Goal: Find specific page/section: Find specific page/section

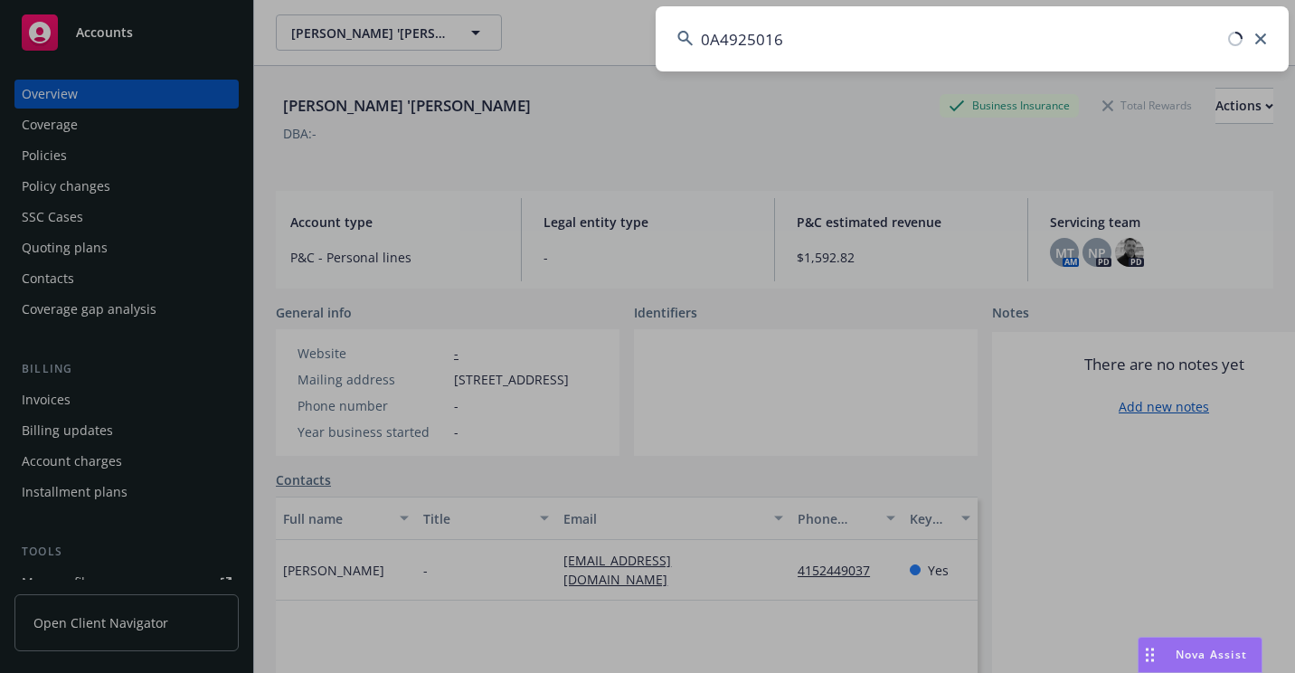
click at [710, 42] on input "0A4925016" at bounding box center [971, 38] width 633 height 65
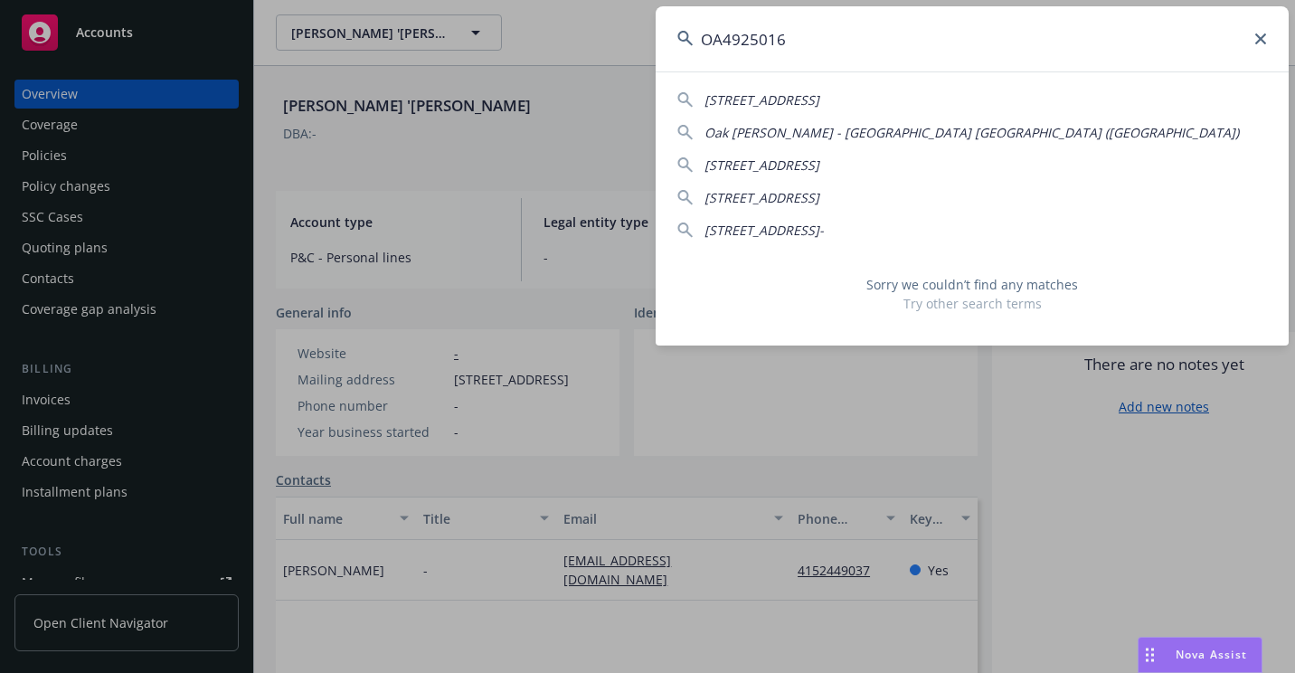
type input "OA4925016"
